Goal: Information Seeking & Learning: Learn about a topic

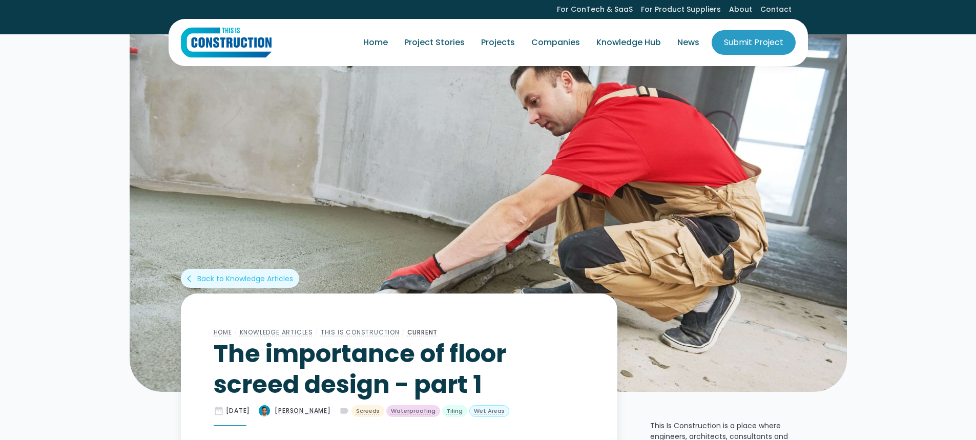
scroll to position [2478, 0]
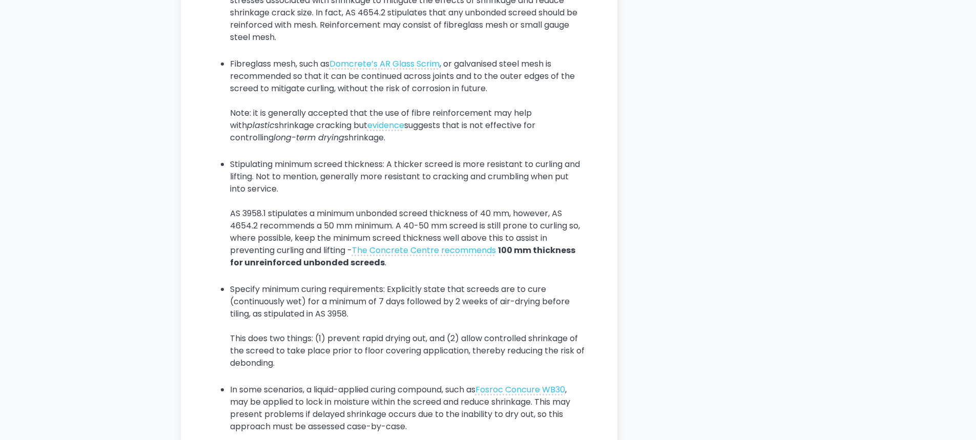
click at [392, 193] on li "Stipulating minimum screed thickness: A thicker screed is more resistant to cur…" at bounding box center [407, 219] width 355 height 123
click at [311, 321] on li "Specify minimum curing requirements: Explicitly state that screeds are to cure …" at bounding box center [407, 332] width 355 height 98
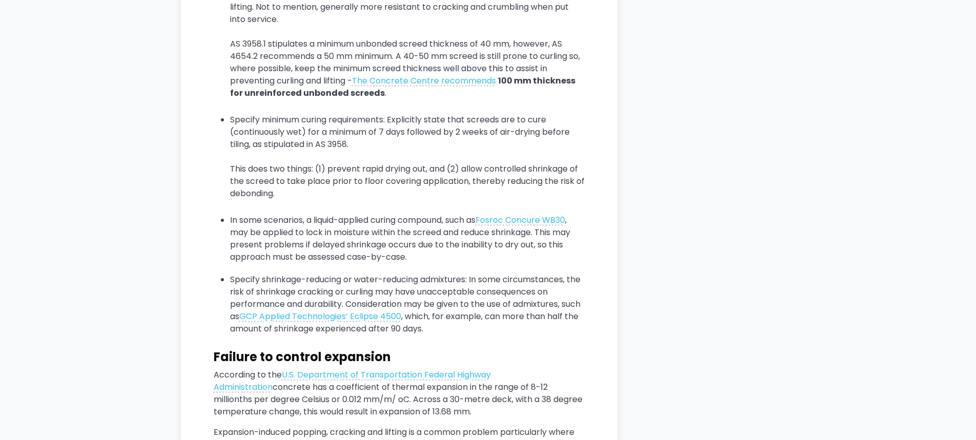
scroll to position [2632, 0]
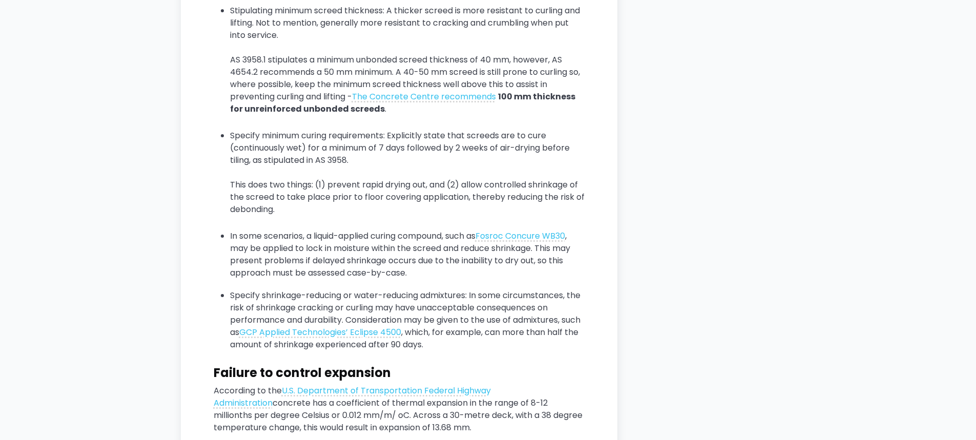
click at [248, 83] on li "Stipulating minimum screed thickness: A thicker screed is more resistant to cur…" at bounding box center [407, 66] width 355 height 123
click at [318, 169] on li "Specify minimum curing requirements: Explicitly state that screeds are to cure …" at bounding box center [407, 179] width 355 height 98
click at [326, 106] on li "Stipulating minimum screed thickness: A thicker screed is more resistant to cur…" at bounding box center [407, 66] width 355 height 123
click at [318, 81] on li "Stipulating minimum screed thickness: A thicker screed is more resistant to cur…" at bounding box center [407, 66] width 355 height 123
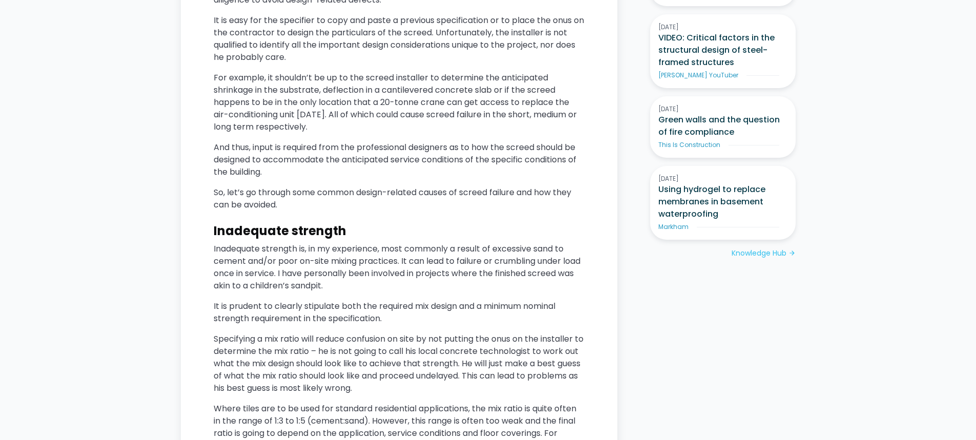
scroll to position [1043, 0]
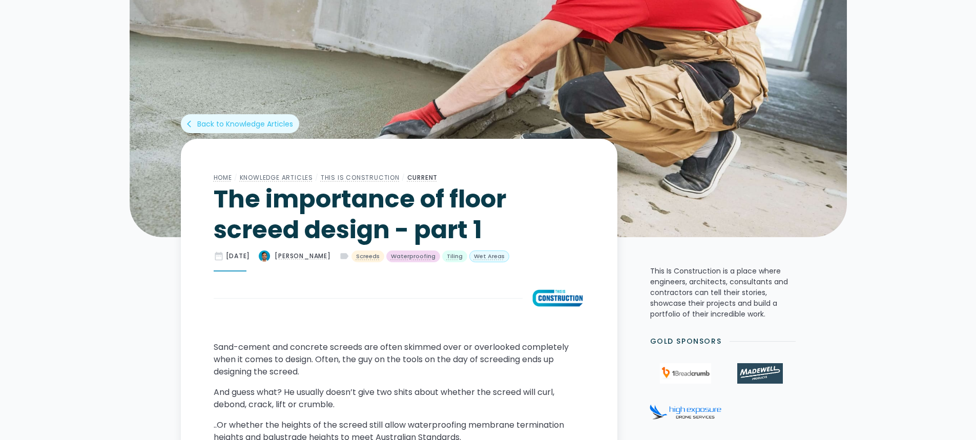
scroll to position [154, 0]
